Goal: Task Accomplishment & Management: Complete application form

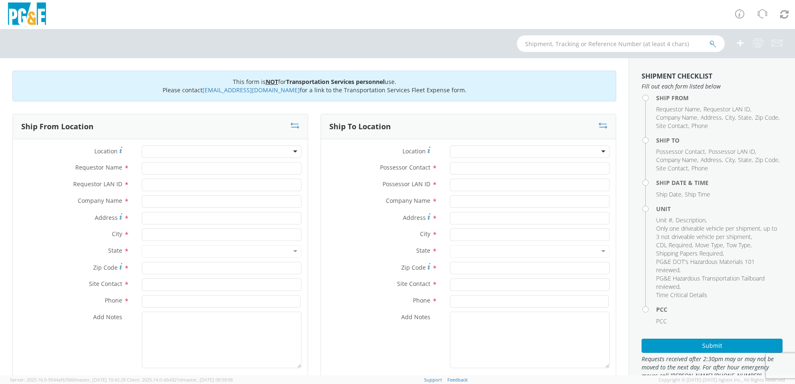
click at [288, 153] on div at bounding box center [222, 152] width 160 height 12
click at [237, 168] on input "Requestor Name *" at bounding box center [222, 168] width 160 height 12
click at [207, 168] on input "Requestor Name *" at bounding box center [222, 168] width 160 height 12
type input "[PERSON_NAME][DEMOGRAPHIC_DATA]"
click at [202, 182] on input "Requestor LAN ID *" at bounding box center [222, 185] width 160 height 12
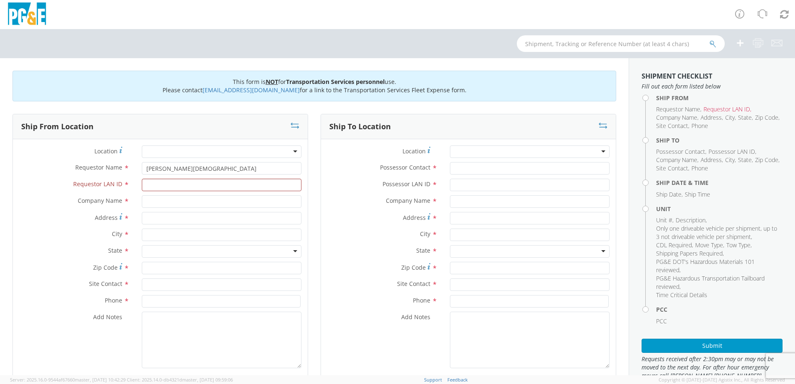
click at [277, 150] on div at bounding box center [222, 152] width 160 height 12
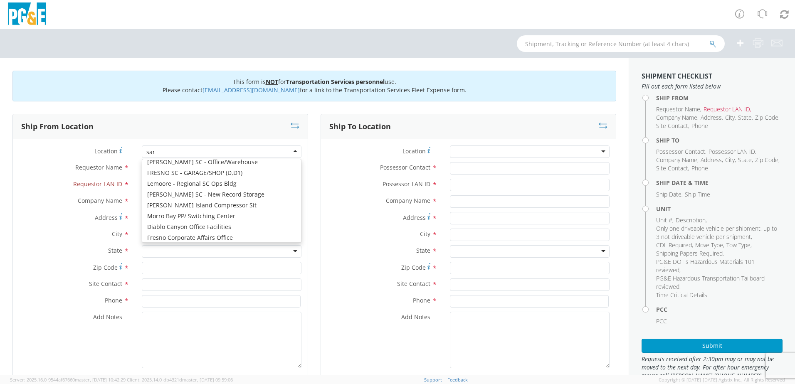
scroll to position [2, 0]
type input "san ra"
type input "PG&E"
type input "1950 Del Mar Dr"
type input "San [PERSON_NAME]"
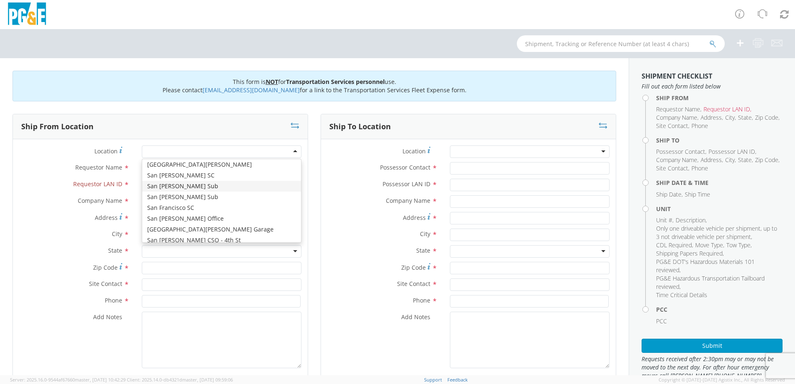
type input "94583"
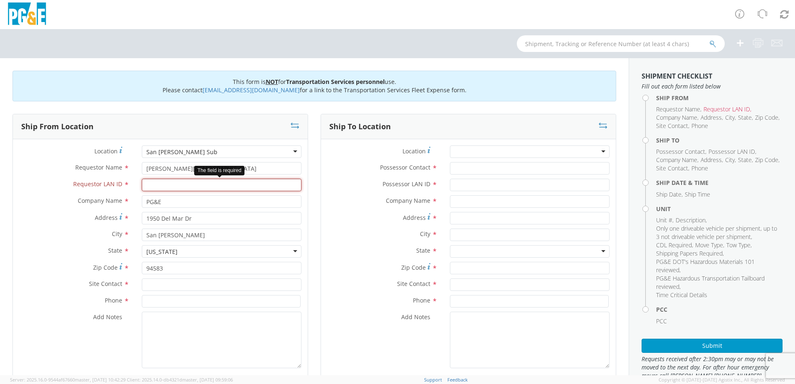
click at [163, 189] on input "Requestor LAN ID *" at bounding box center [222, 185] width 160 height 12
type input "R5TE"
click at [321, 221] on label "Address *" at bounding box center [382, 217] width 123 height 11
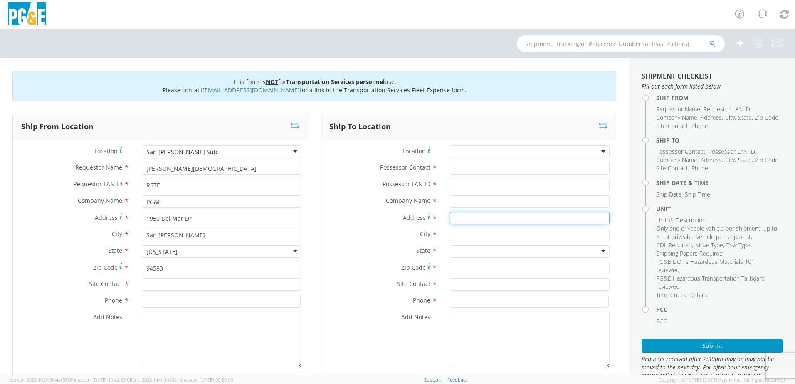
click at [450, 221] on input "Address *" at bounding box center [530, 218] width 160 height 12
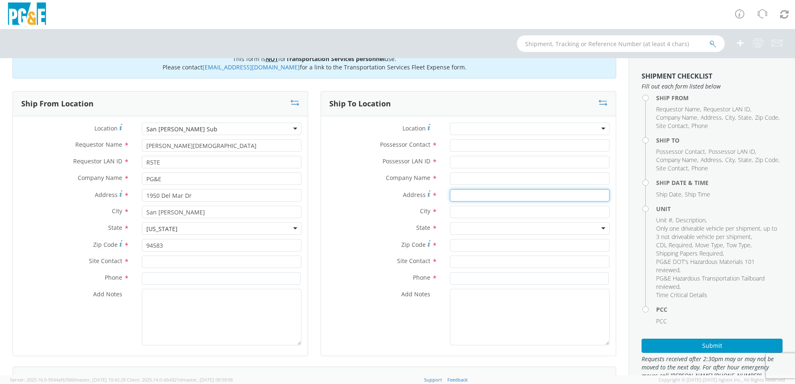
scroll to position [83, 0]
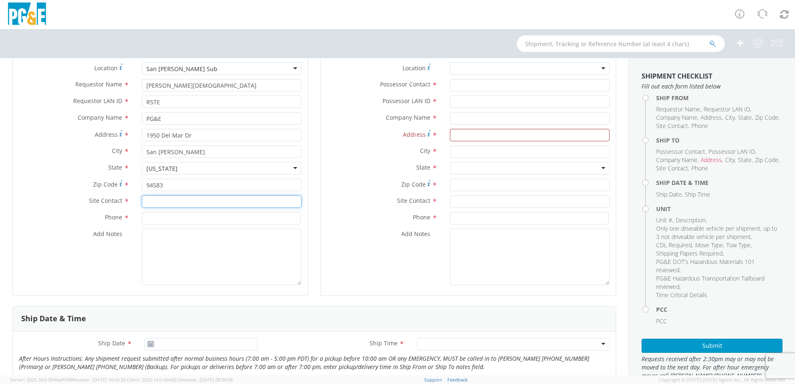
click at [151, 205] on input "text" at bounding box center [222, 201] width 160 height 12
type input "[PERSON_NAME]"
click at [99, 241] on div "Add Notes *" at bounding box center [160, 257] width 295 height 57
click at [187, 217] on input at bounding box center [221, 218] width 159 height 12
type input "[PHONE_NUMBER]"
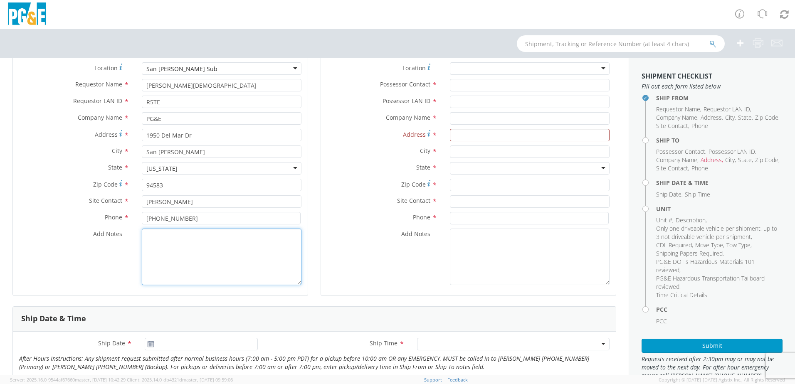
click at [184, 247] on textarea "Add Notes *" at bounding box center [222, 257] width 160 height 57
type textarea "Please use EPPLR Towing *Pick up at 7am*"
click at [335, 242] on div "Add Notes *" at bounding box center [468, 257] width 295 height 57
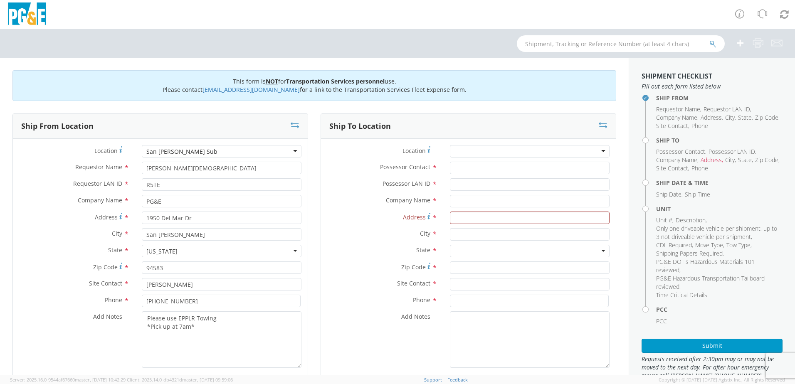
scroll to position [0, 0]
click at [475, 166] on input "Possessor Contact *" at bounding box center [530, 168] width 160 height 12
type input "[PERSON_NAME]"
click at [462, 185] on input "Possessor LAN ID *" at bounding box center [530, 185] width 160 height 12
type input "B1HQ"
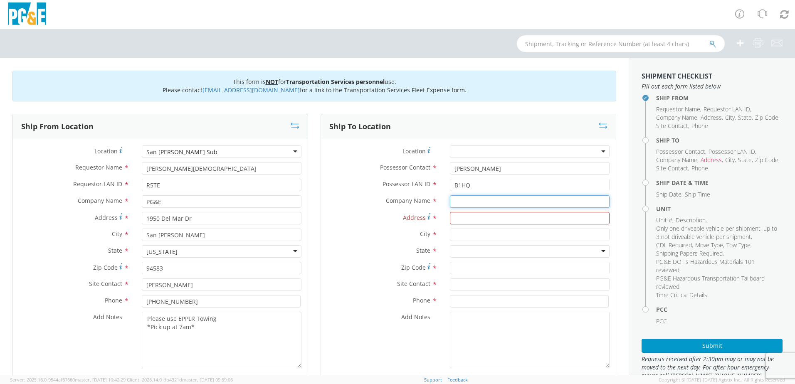
click at [459, 205] on input "text" at bounding box center [530, 201] width 160 height 12
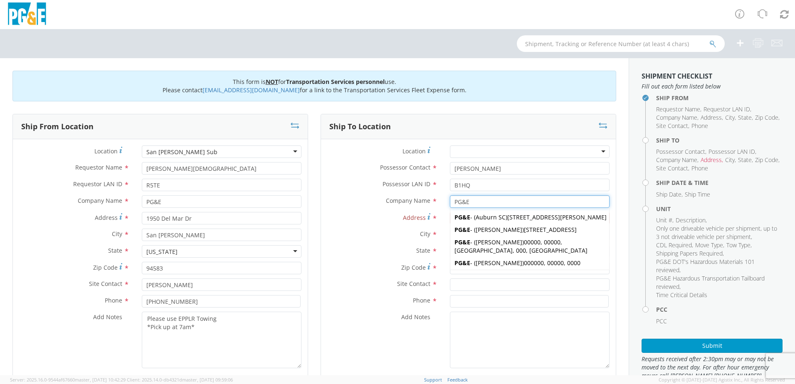
type input "PG&E"
click at [360, 254] on label "State *" at bounding box center [382, 250] width 123 height 11
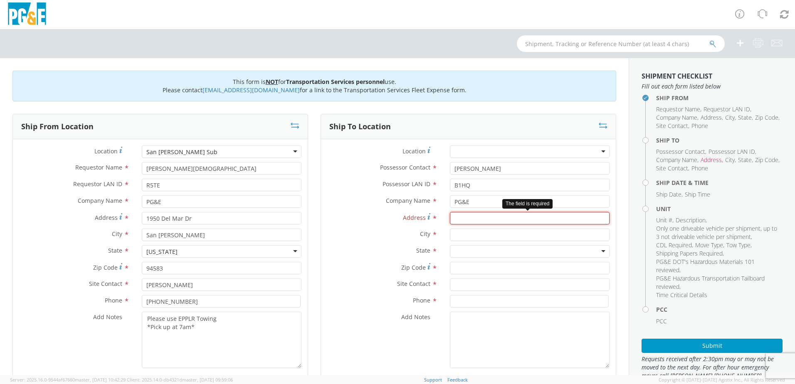
click at [471, 217] on input "Address *" at bounding box center [530, 218] width 160 height 12
type input "[STREET_ADDRESS]"
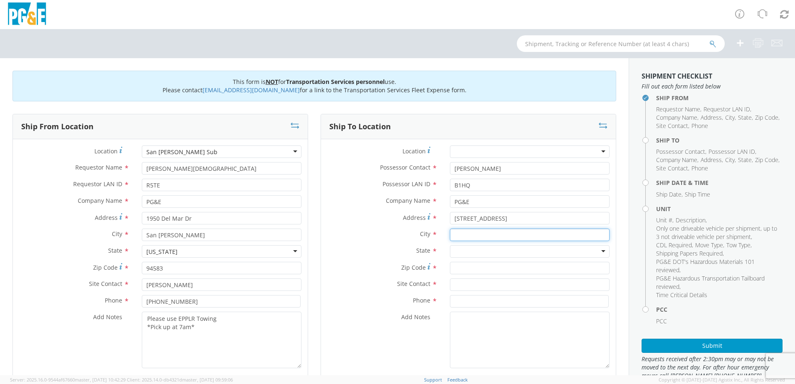
click at [479, 235] on input "text" at bounding box center [530, 235] width 160 height 12
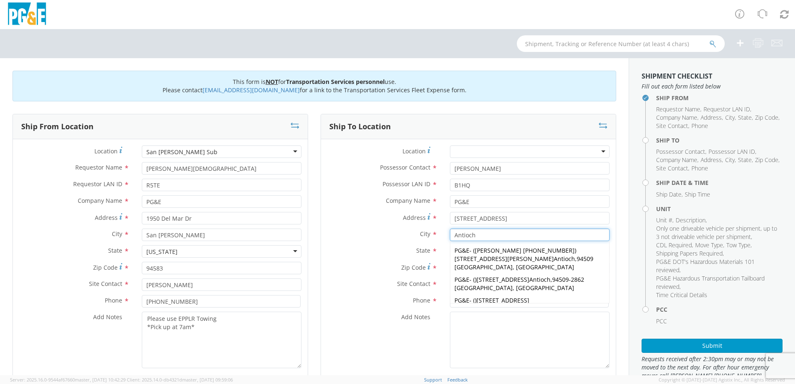
type input "Antioch"
click at [361, 257] on div "State * [US_STATE] [US_STATE] [US_STATE] [US_STATE] Armed Forces Americas Armed…" at bounding box center [468, 251] width 295 height 12
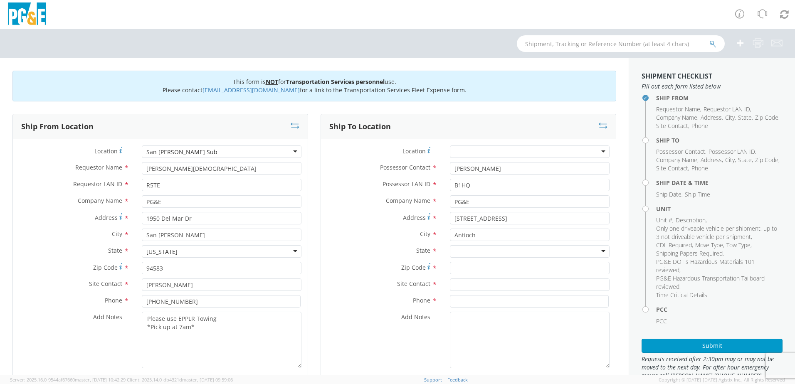
click at [482, 250] on div at bounding box center [530, 251] width 160 height 12
click at [482, 268] on input "Zip Code *" at bounding box center [530, 268] width 160 height 12
click at [497, 271] on input "Zip Code *" at bounding box center [530, 268] width 160 height 12
type input "94509"
click at [368, 269] on label "Zip Code *" at bounding box center [382, 267] width 123 height 11
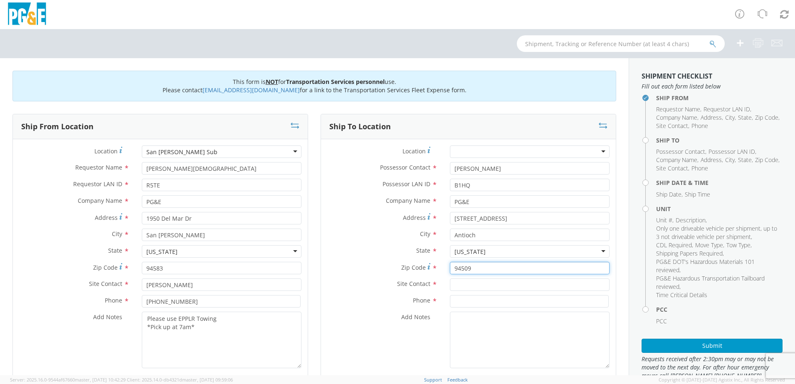
click at [450, 269] on input "94509" at bounding box center [530, 268] width 160 height 12
click at [484, 288] on input "text" at bounding box center [530, 285] width 160 height 12
type input "[PERSON_NAME]"
click at [401, 314] on span "Add Notes" at bounding box center [415, 317] width 29 height 8
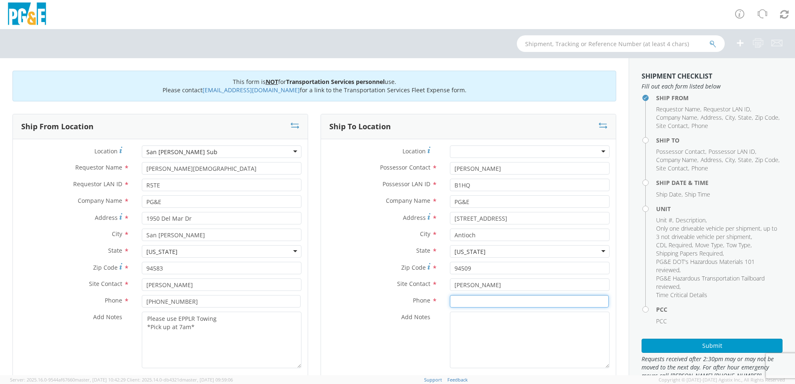
drag, startPoint x: 399, startPoint y: 314, endPoint x: 462, endPoint y: 299, distance: 65.3
click at [464, 299] on input at bounding box center [529, 301] width 159 height 12
type input "[PHONE_NUMBER]"
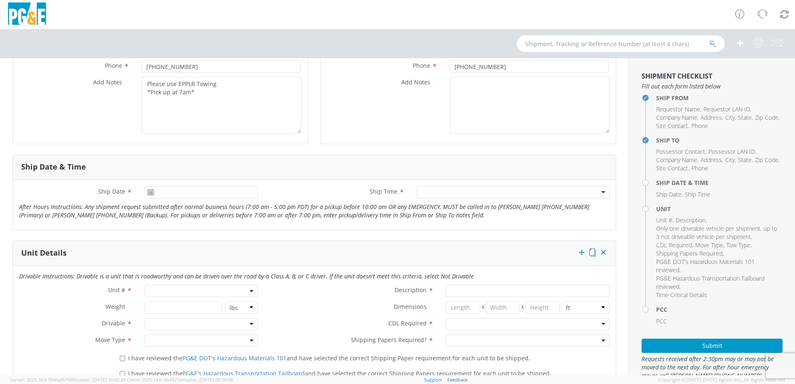
scroll to position [249, 0]
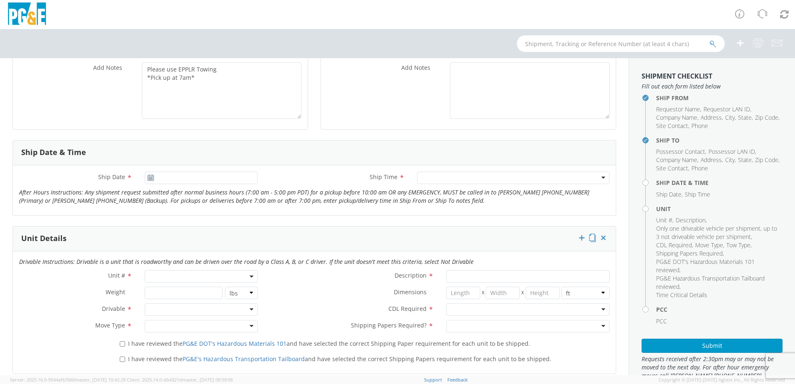
click at [151, 177] on icon at bounding box center [150, 178] width 7 height 7
click at [149, 176] on use at bounding box center [151, 178] width 6 height 6
click at [190, 176] on input "[DATE]" at bounding box center [201, 178] width 113 height 12
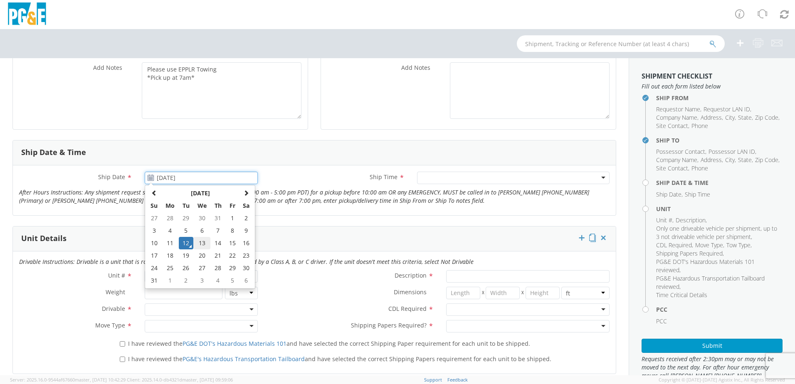
click at [196, 243] on td "13" at bounding box center [201, 243] width 17 height 12
type input "[DATE]"
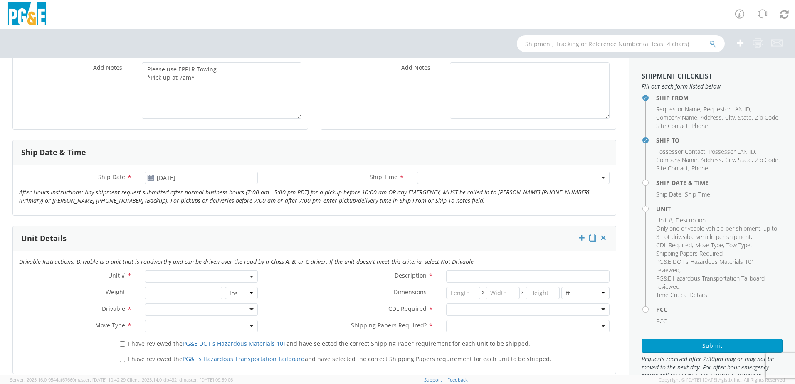
click at [433, 177] on div at bounding box center [513, 178] width 193 height 12
click at [306, 184] on div "Ship Time * 7:00 am - 10:00 am 7:00 am - 10:00 am Any Time 7:00 am - 10:00 am 1…" at bounding box center [440, 178] width 352 height 12
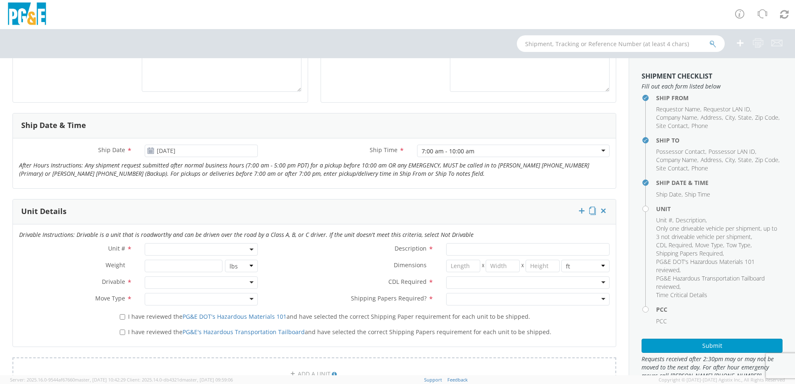
scroll to position [291, 0]
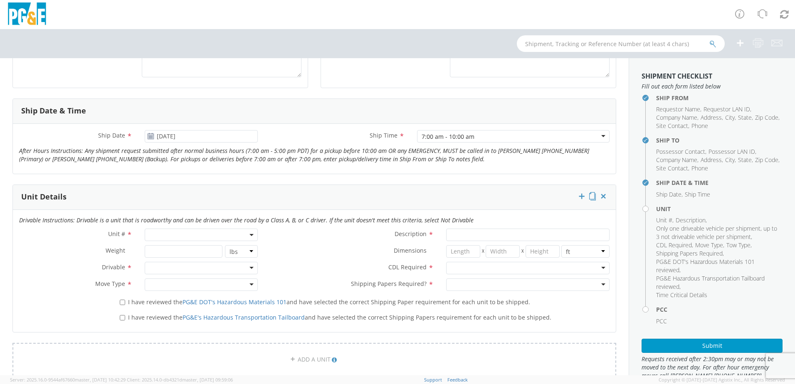
click at [196, 235] on span at bounding box center [201, 235] width 113 height 12
click at [178, 248] on input "search" at bounding box center [201, 248] width 108 height 12
type input "1"
select select "Other"
select select "? undefined:undefined ?"
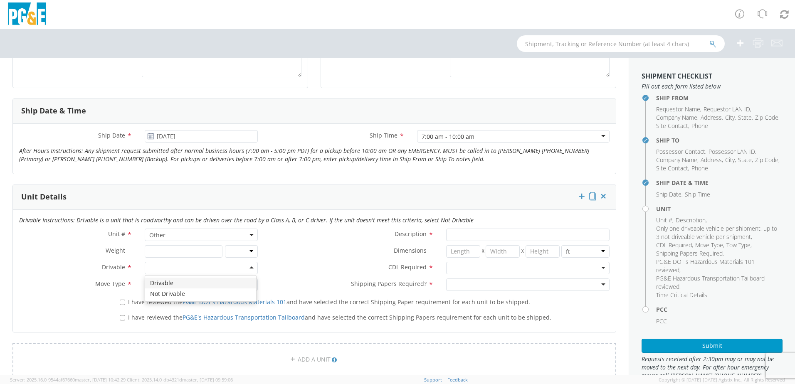
click at [245, 267] on div at bounding box center [201, 268] width 113 height 12
click at [156, 283] on div at bounding box center [201, 285] width 113 height 12
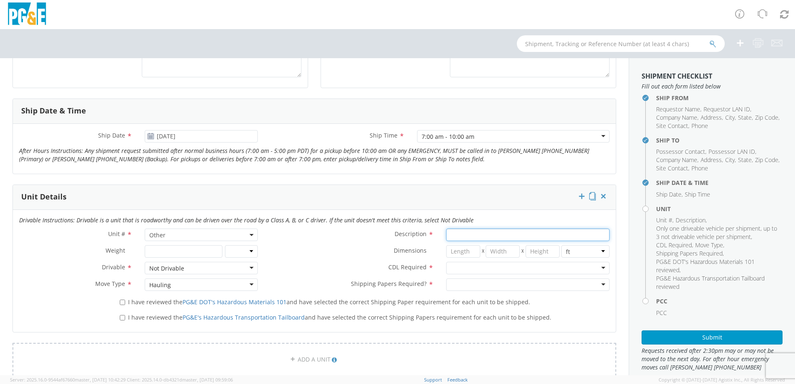
click at [465, 233] on input "Description *" at bounding box center [527, 235] width 163 height 12
click at [469, 236] on input "B" at bounding box center [527, 235] width 163 height 12
type input "B38624"
click at [304, 265] on label "CDL Required *" at bounding box center [352, 267] width 176 height 11
drag, startPoint x: 366, startPoint y: 228, endPoint x: 351, endPoint y: 234, distance: 15.9
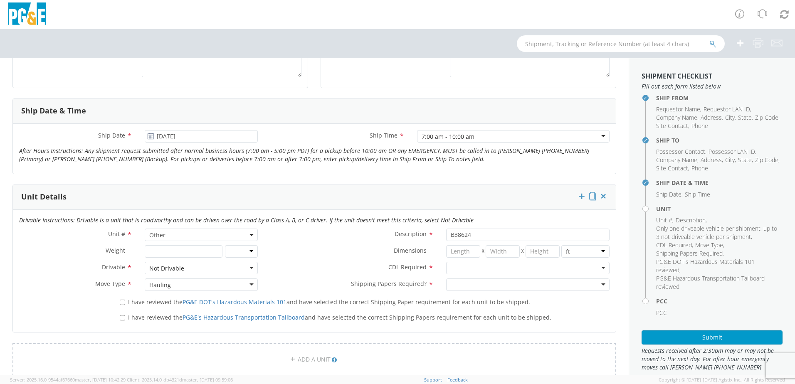
click at [366, 229] on label "Description *" at bounding box center [352, 234] width 176 height 11
click at [446, 229] on input "B38624" at bounding box center [527, 235] width 163 height 12
click at [463, 268] on div at bounding box center [527, 268] width 163 height 12
click at [477, 288] on div at bounding box center [527, 285] width 163 height 12
click at [317, 255] on label "Dimensions *" at bounding box center [352, 250] width 176 height 11
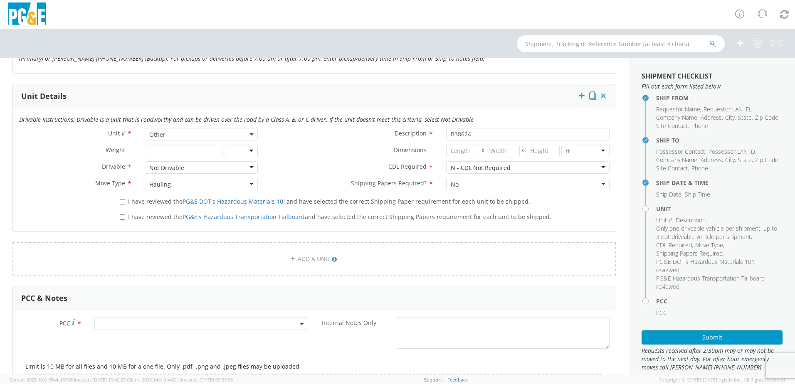
scroll to position [416, 0]
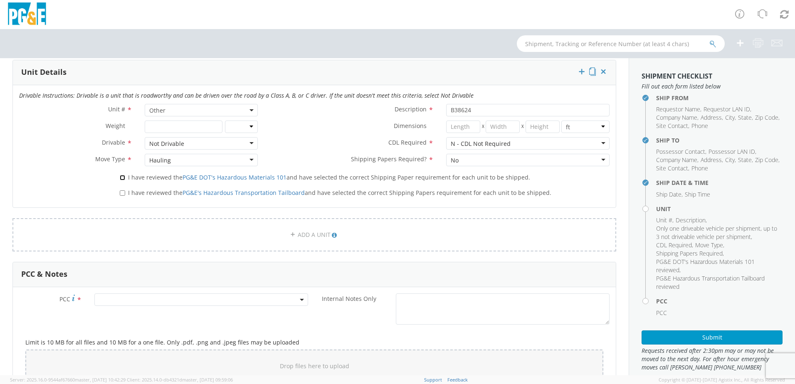
click at [120, 179] on input "I have reviewed the PG&E DOT's Hazardous Materials 101 and have selected the co…" at bounding box center [122, 177] width 5 height 5
checkbox input "true"
click at [121, 196] on label "I have reviewed the PG&E's Hazardous Transportation Tailboard and have selected…" at bounding box center [336, 193] width 433 height 10
click at [121, 196] on input "I have reviewed the PG&E's Hazardous Transportation Tailboard and have selected…" at bounding box center [122, 192] width 5 height 5
checkbox input "true"
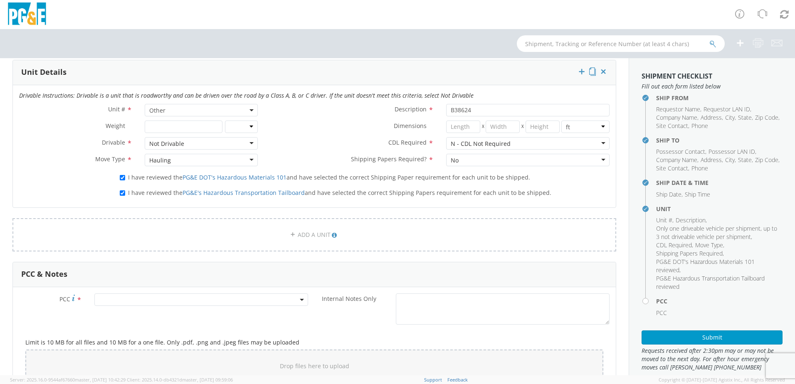
click at [295, 300] on span at bounding box center [201, 300] width 214 height 12
click at [142, 316] on input "number" at bounding box center [199, 313] width 207 height 12
type input "15320"
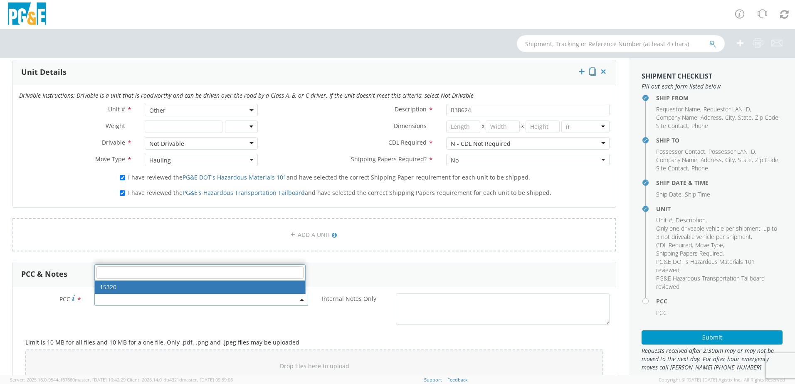
click at [48, 300] on label "PCC *" at bounding box center [50, 299] width 75 height 11
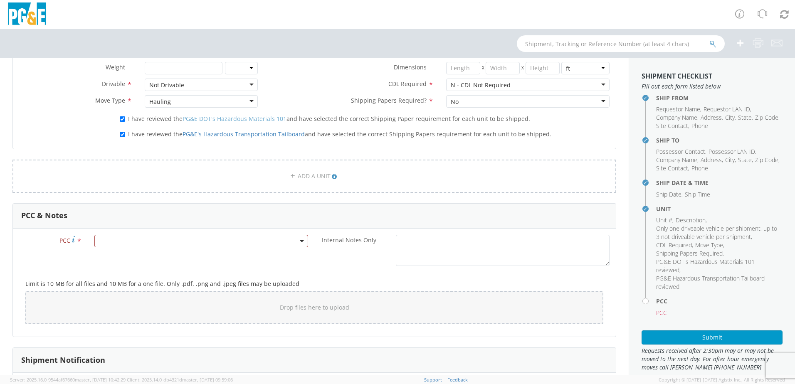
scroll to position [499, 0]
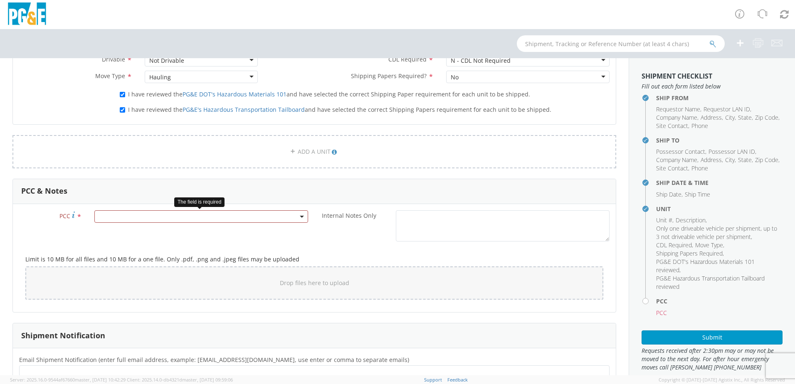
click at [301, 219] on span at bounding box center [302, 216] width 2 height 12
click at [150, 193] on input "number" at bounding box center [199, 189] width 207 height 12
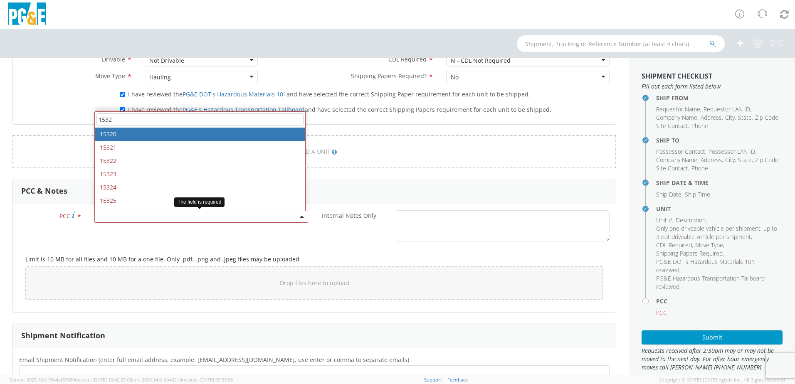
type input "1532"
select select "15320"
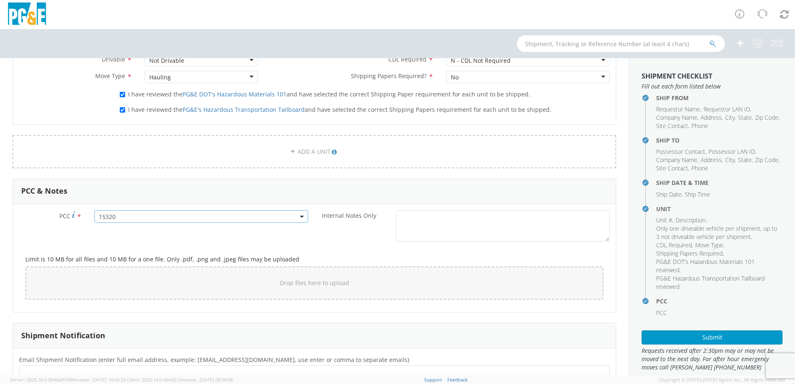
click at [69, 235] on div "PCC * 15320 15320 Internal Notes Only *" at bounding box center [314, 227] width 603 height 35
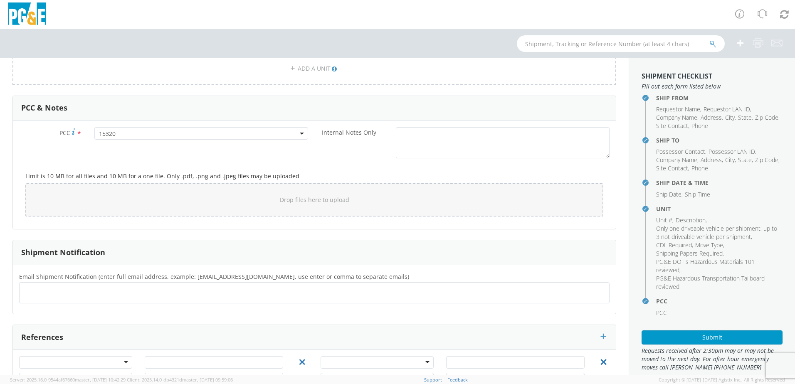
scroll to position [613, 0]
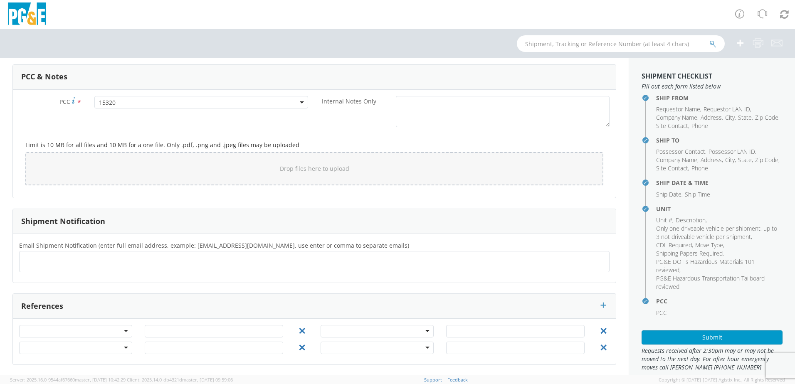
click at [116, 259] on ul at bounding box center [314, 262] width 583 height 14
type input "[PERSON_NAME][EMAIL_ADDRESS][PERSON_NAME][DOMAIN_NAME]"
click at [136, 195] on div "PCC * 15320 15320 Internal Notes Only * Limit is 10 MB for all files and 10 MB …" at bounding box center [314, 144] width 603 height 108
click at [222, 262] on button "×" at bounding box center [224, 262] width 5 height 10
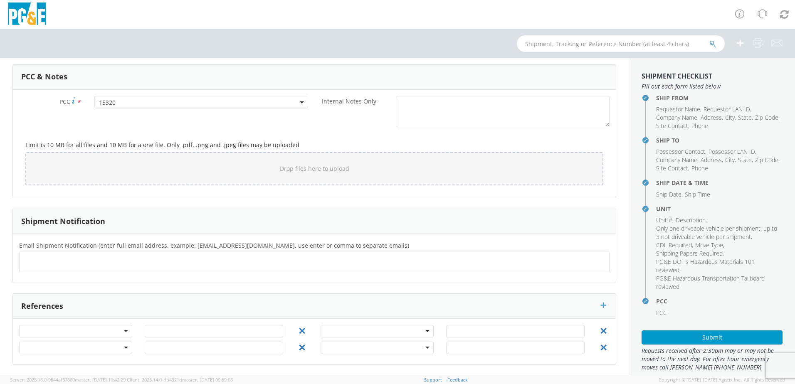
scroll to position [613, 0]
click at [683, 336] on button "Submit" at bounding box center [712, 338] width 141 height 14
